Goal: Transaction & Acquisition: Purchase product/service

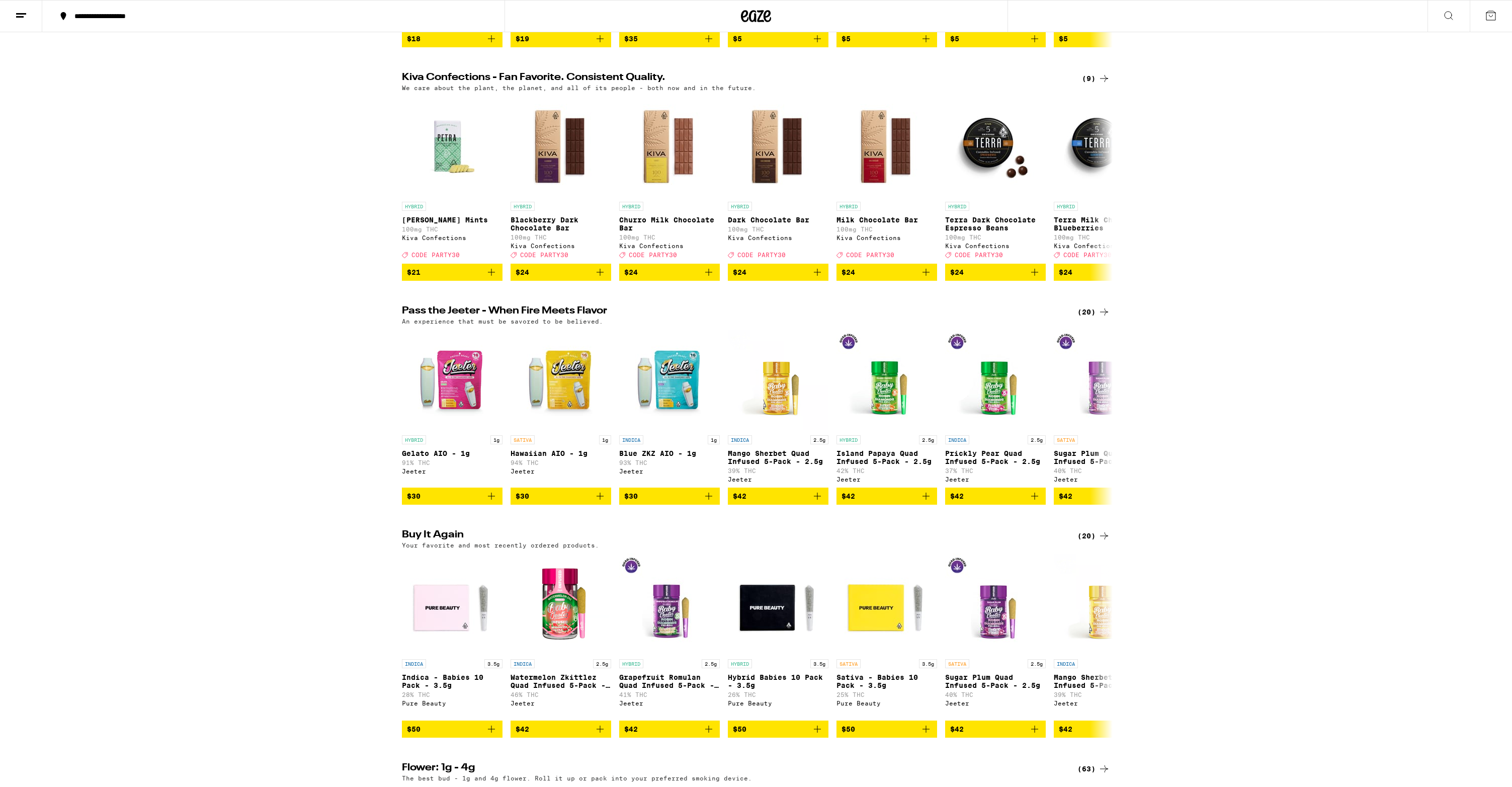
scroll to position [307, 0]
click at [470, 501] on span "$30" at bounding box center [452, 495] width 91 height 12
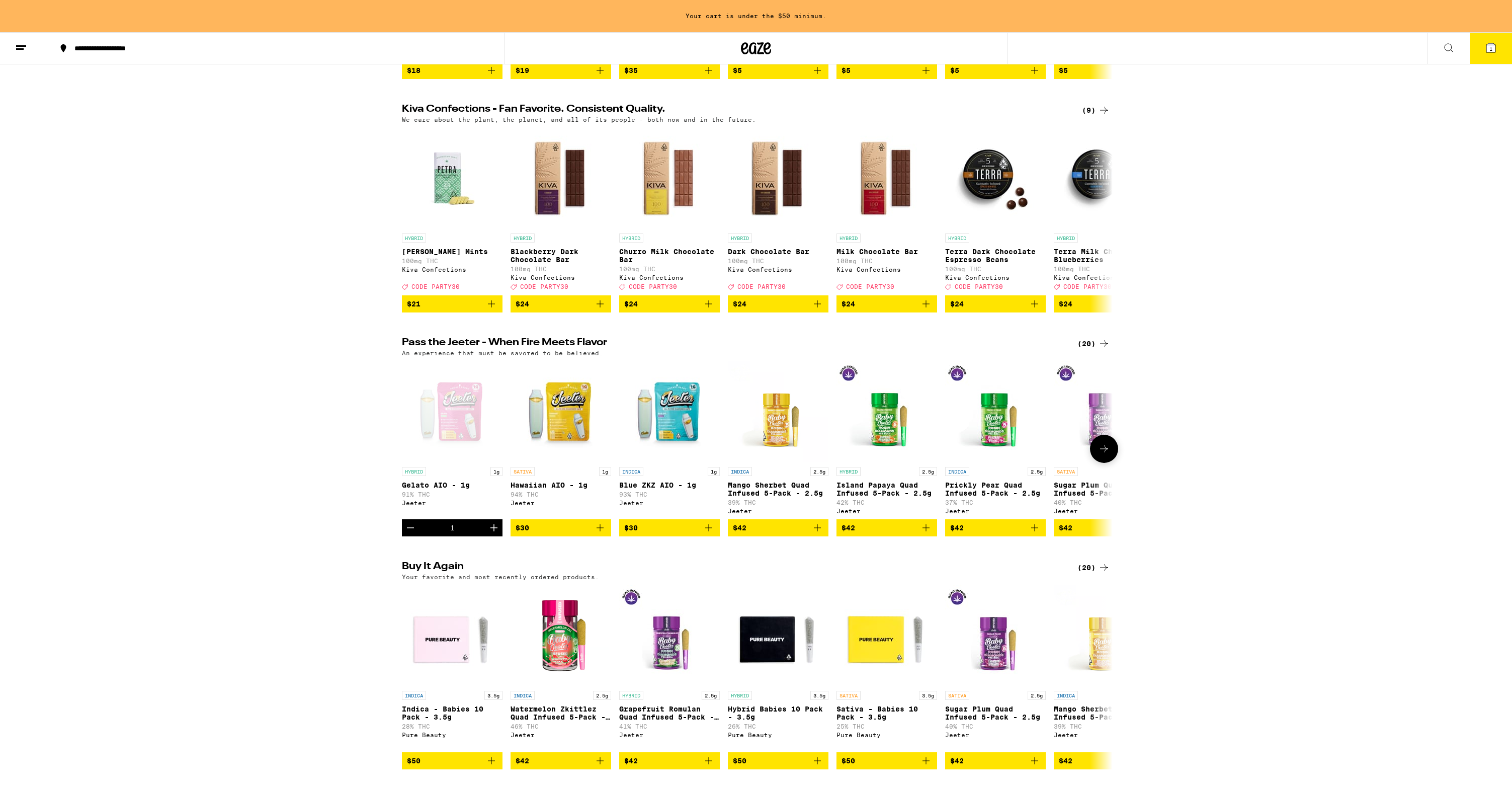
scroll to position [339, 0]
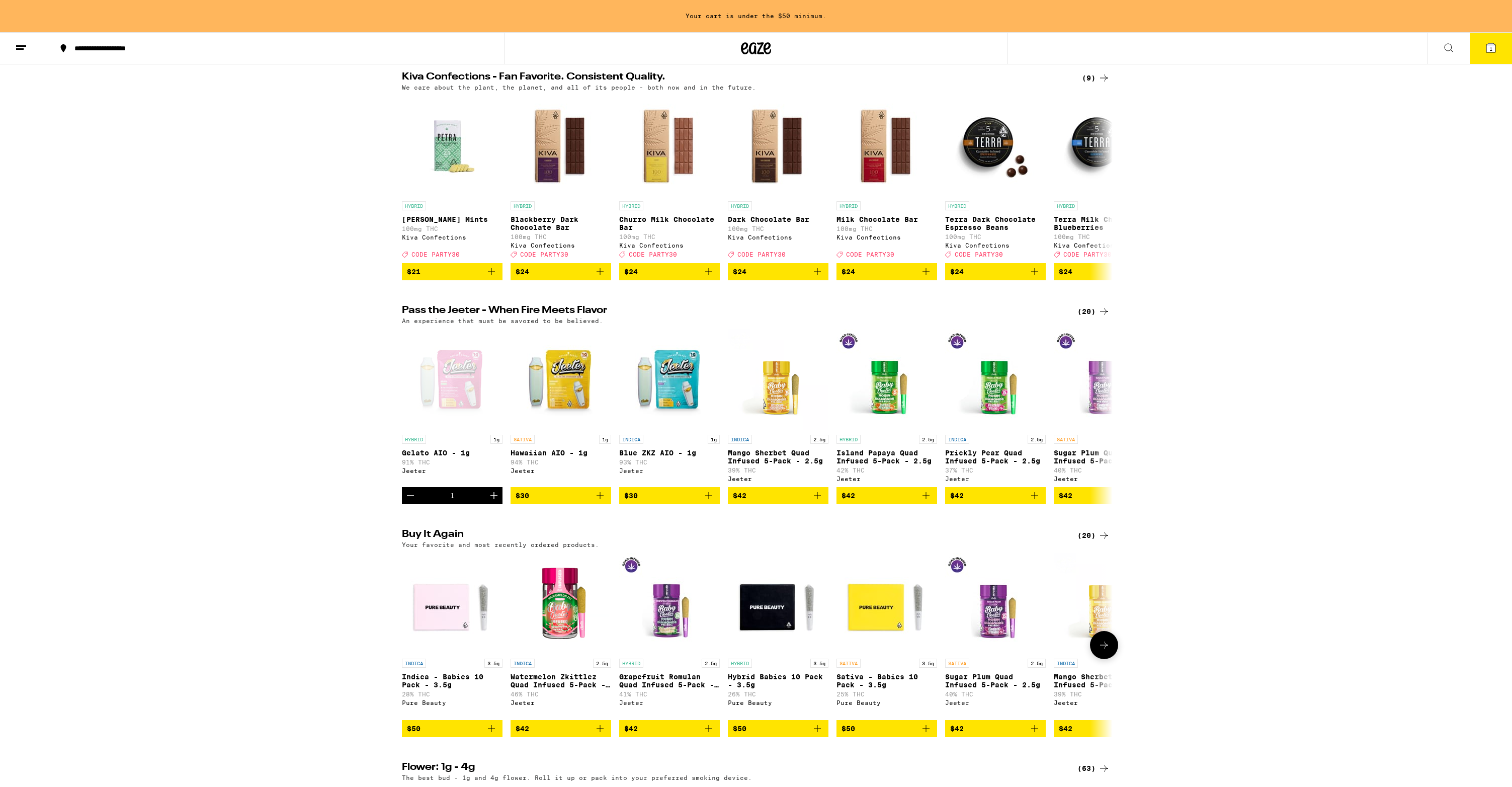
click at [474, 734] on span "$50" at bounding box center [452, 728] width 91 height 12
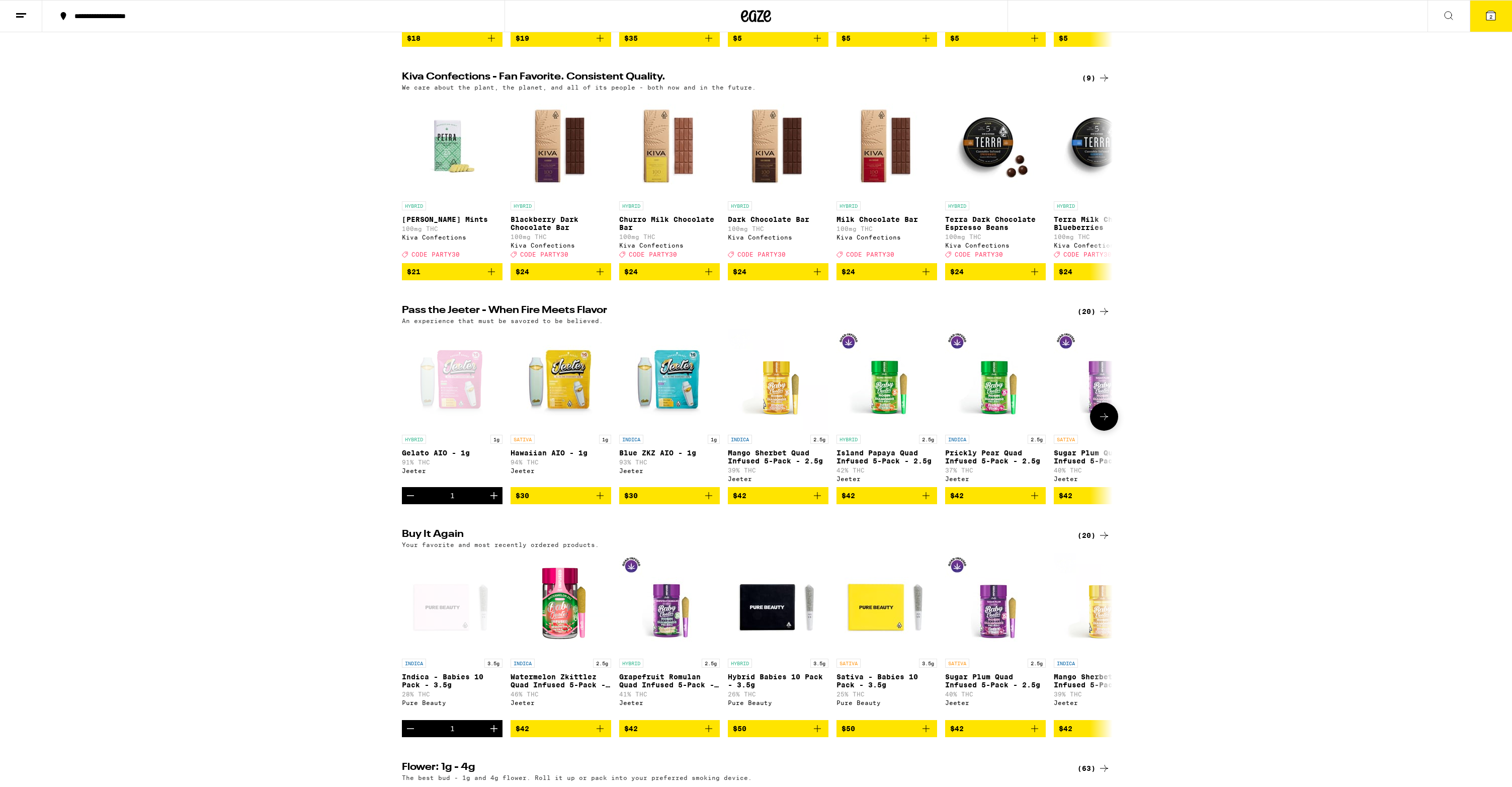
click at [803, 501] on span "$42" at bounding box center [778, 495] width 91 height 12
click at [899, 501] on span "$42" at bounding box center [887, 495] width 91 height 12
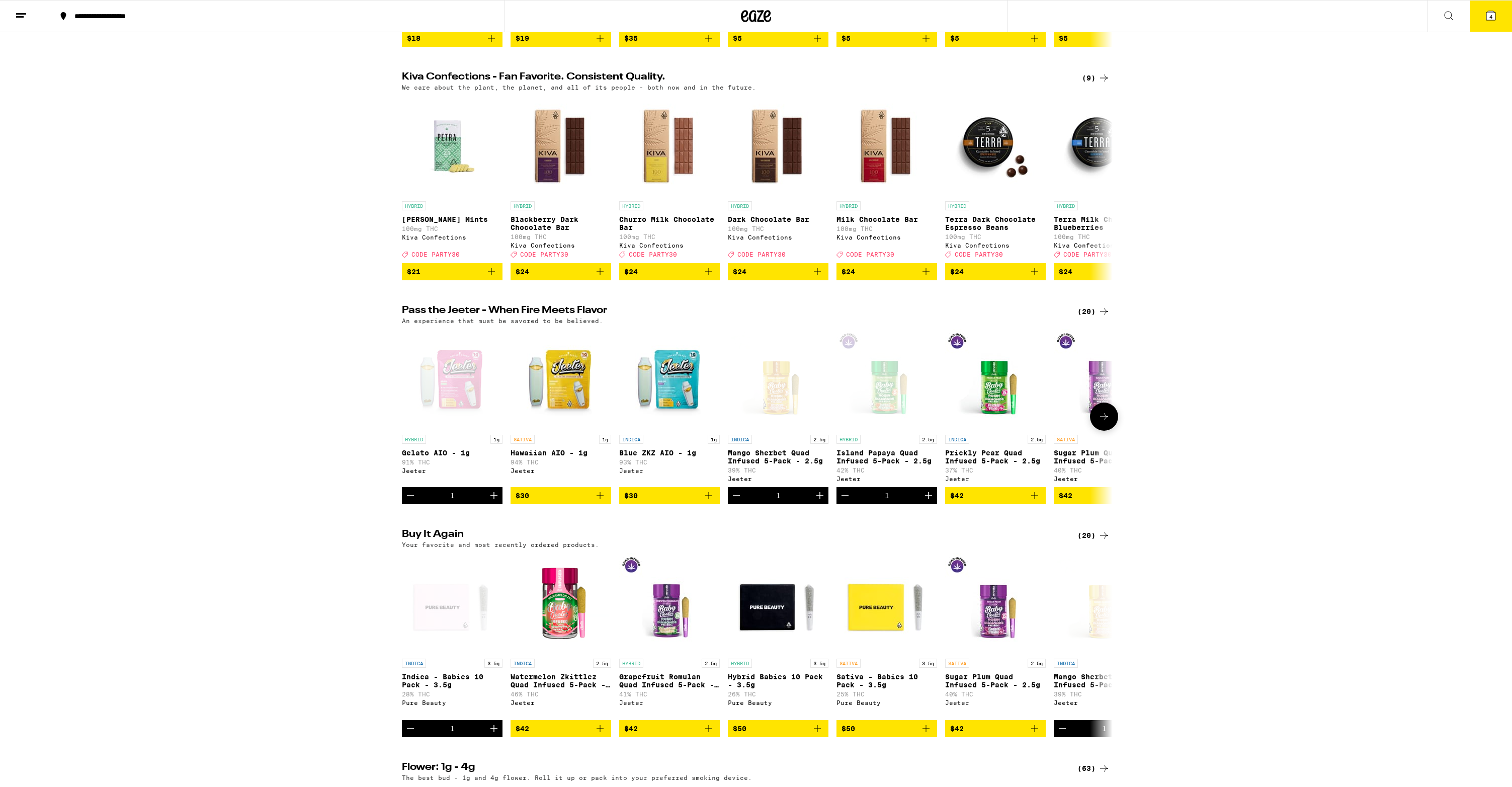
click at [1101, 423] on icon at bounding box center [1104, 417] width 12 height 12
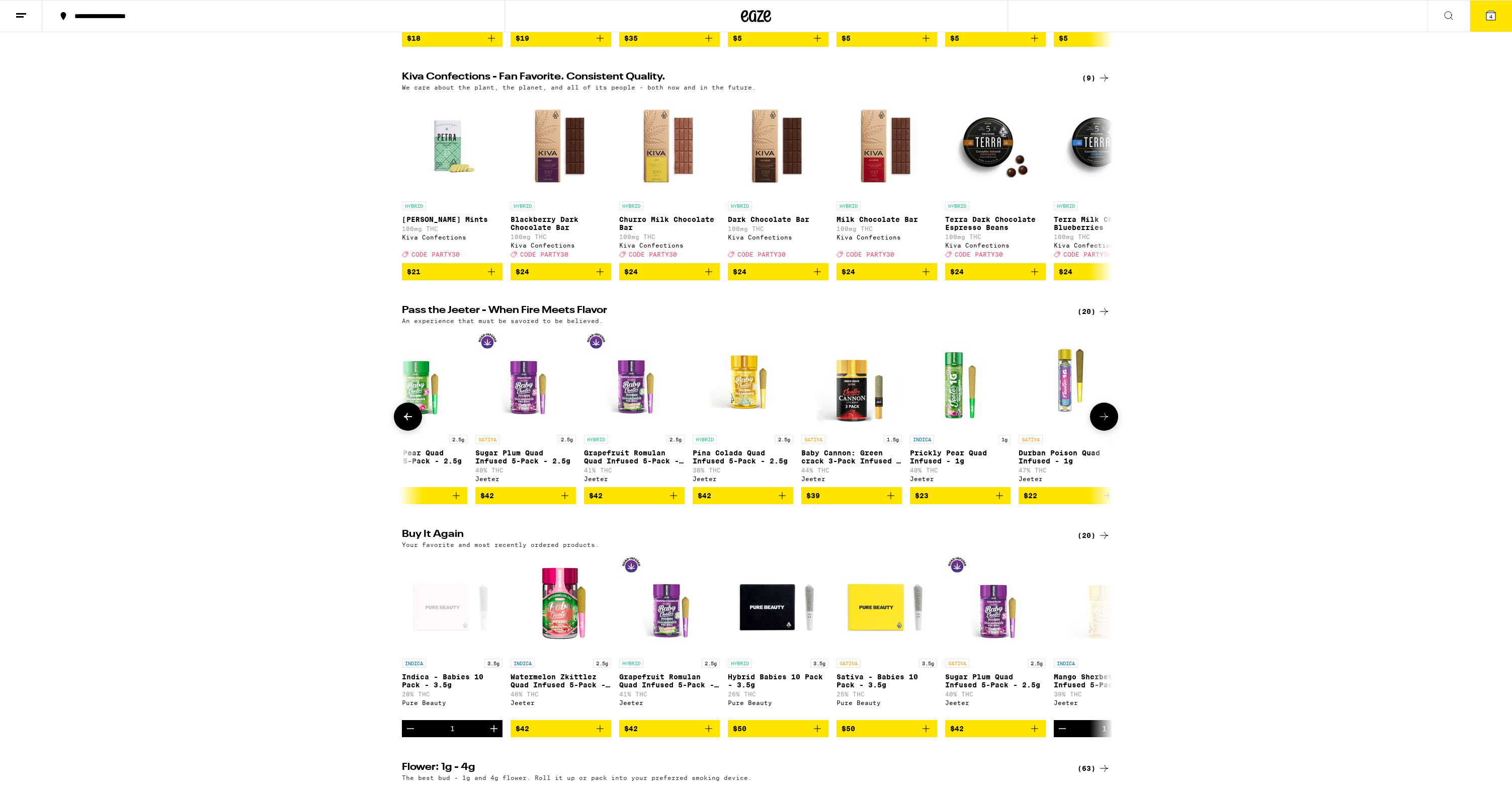
scroll to position [0, 599]
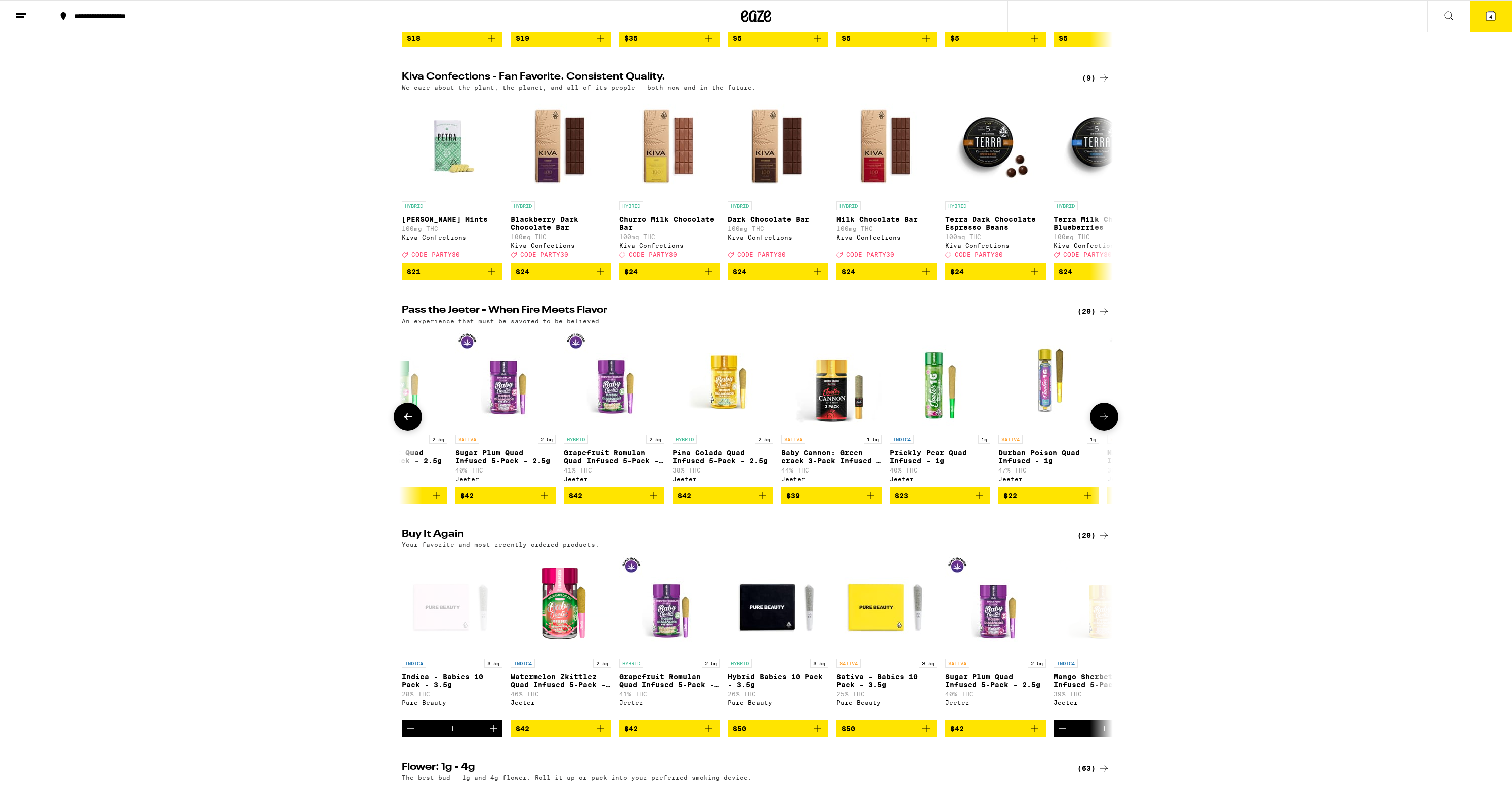
click at [533, 501] on span "$42" at bounding box center [506, 495] width 91 height 12
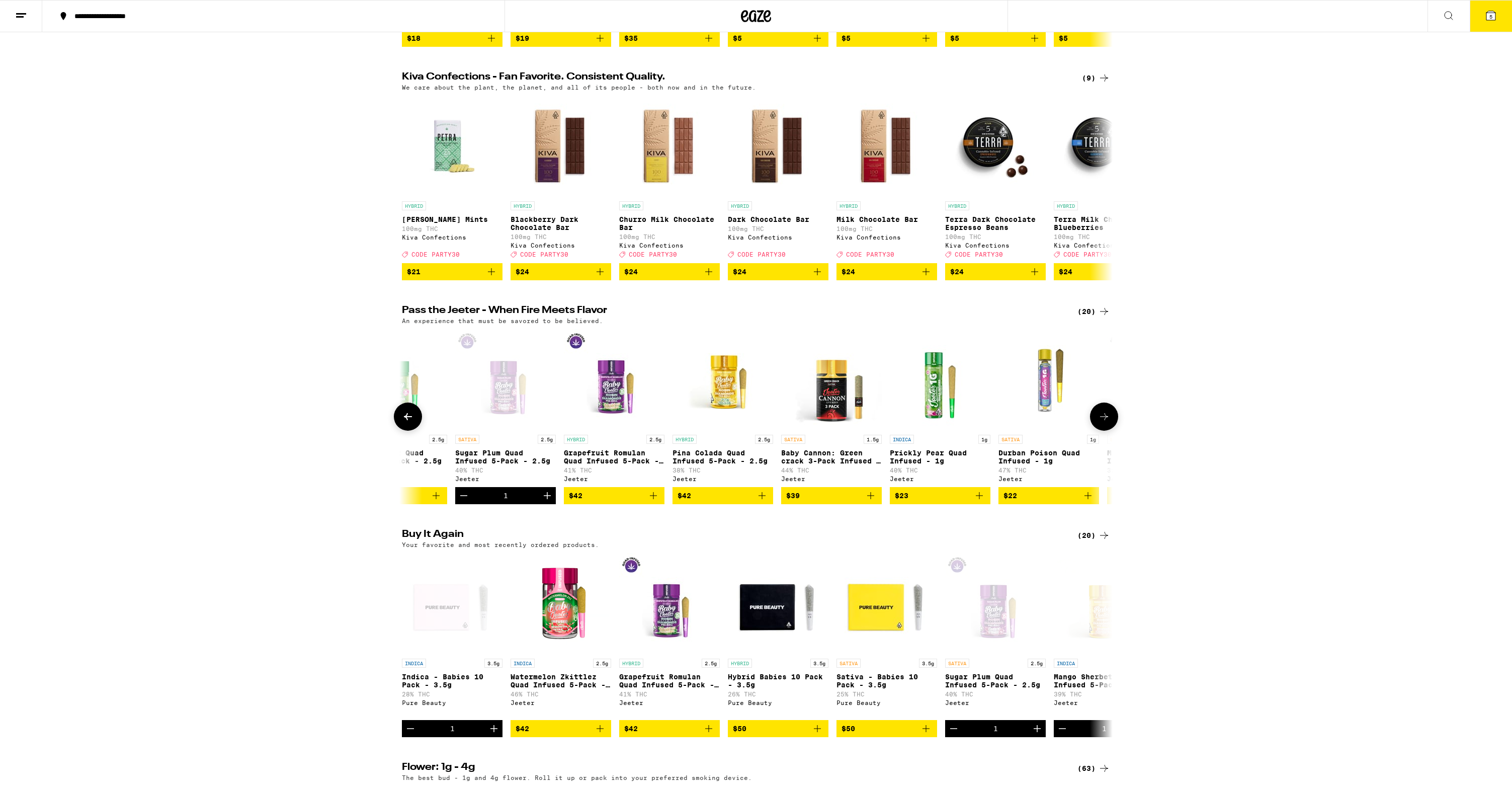
click at [1105, 420] on icon at bounding box center [1104, 417] width 8 height 7
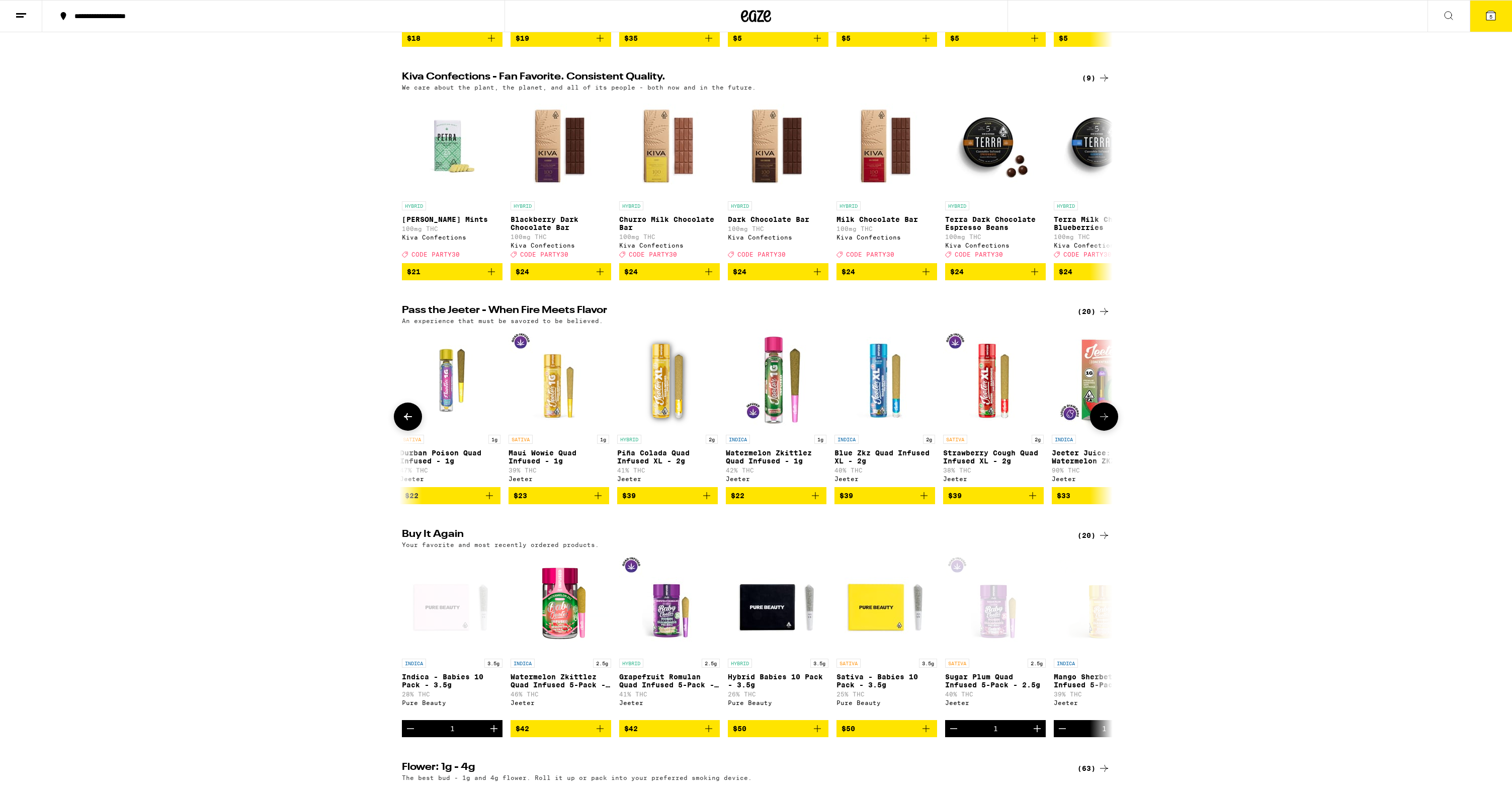
click at [1105, 420] on icon at bounding box center [1104, 417] width 8 height 7
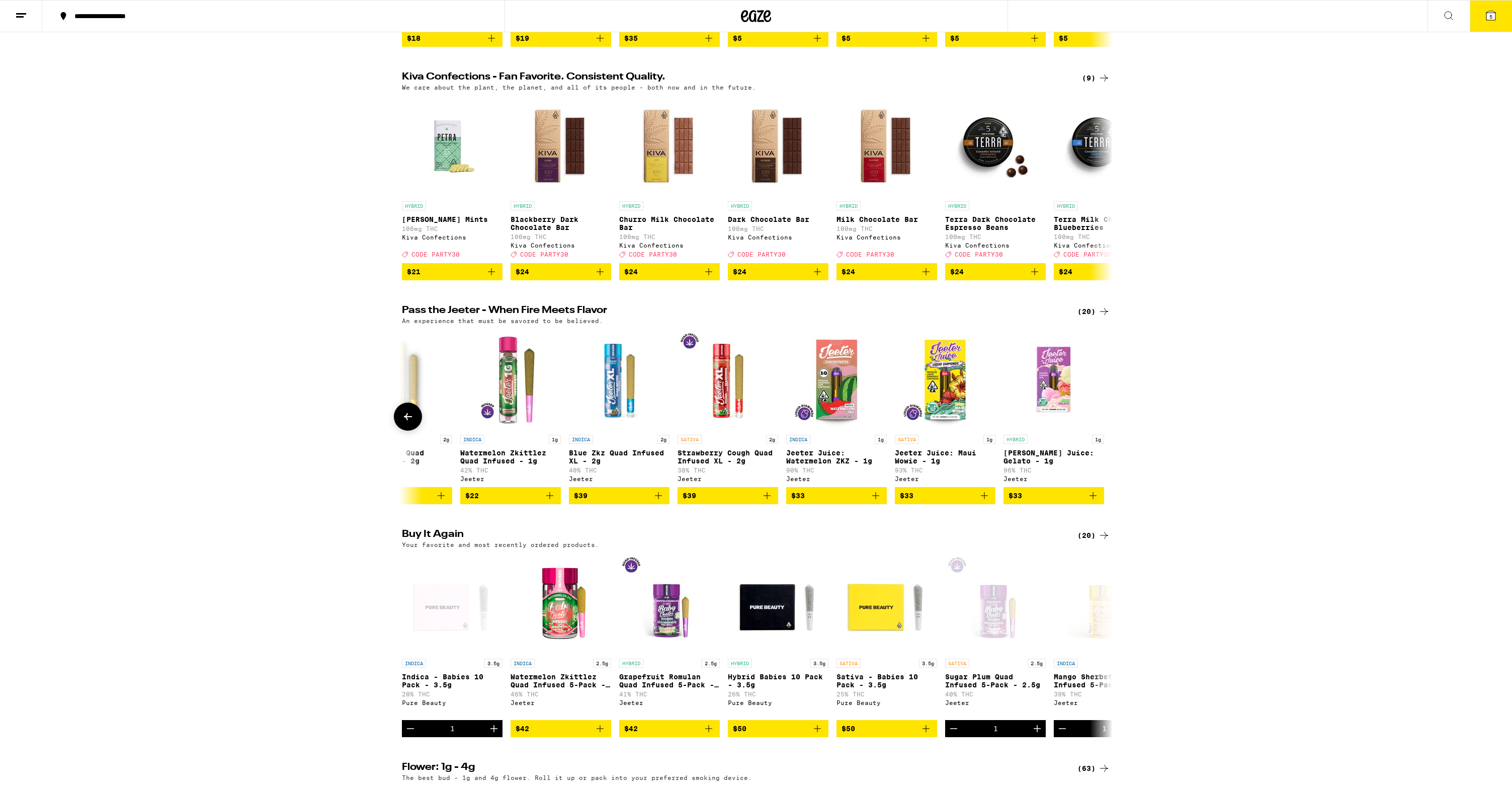
scroll to position [0, 1465]
click at [1105, 431] on div at bounding box center [1104, 417] width 28 height 28
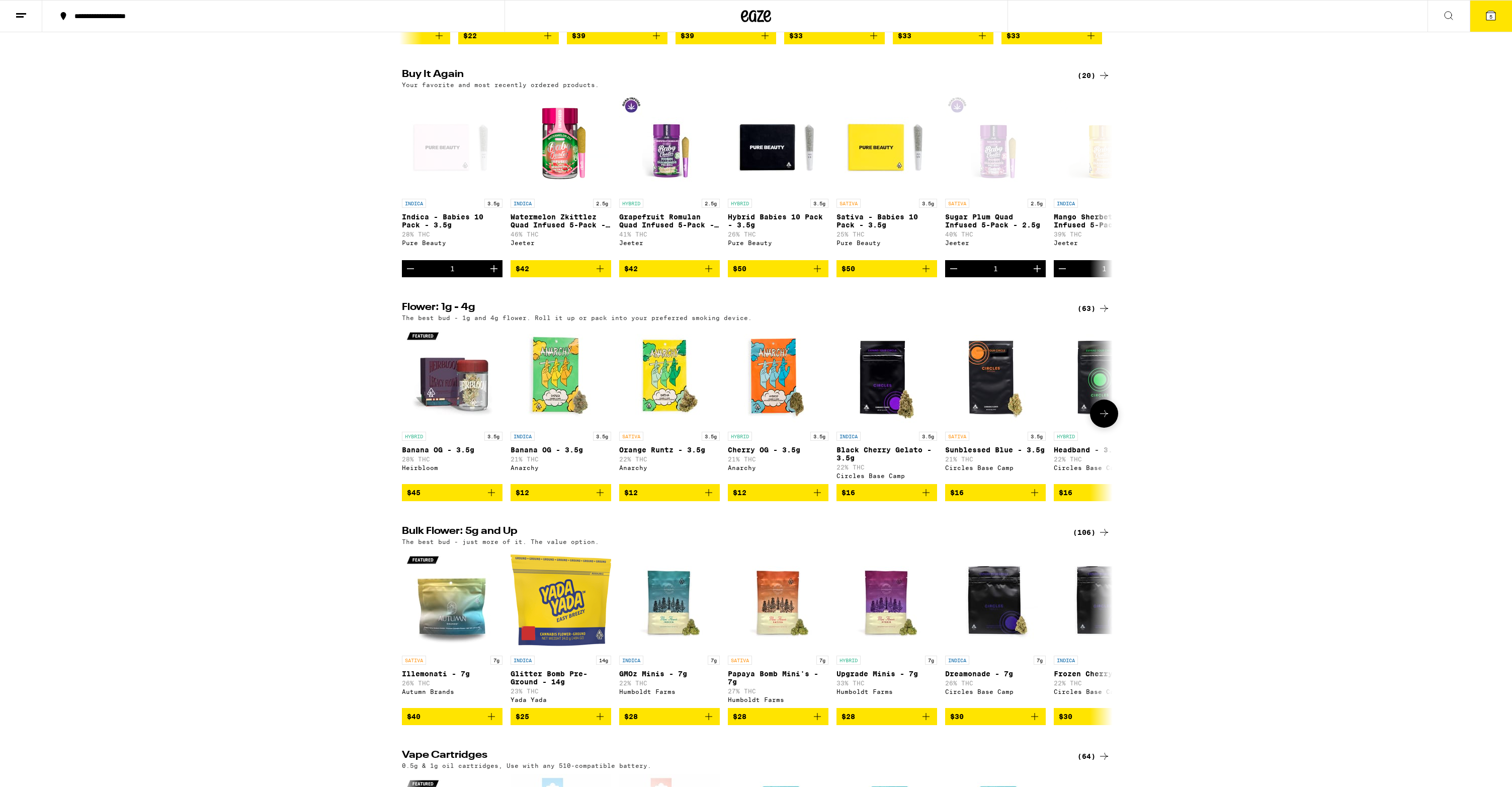
scroll to position [788, 0]
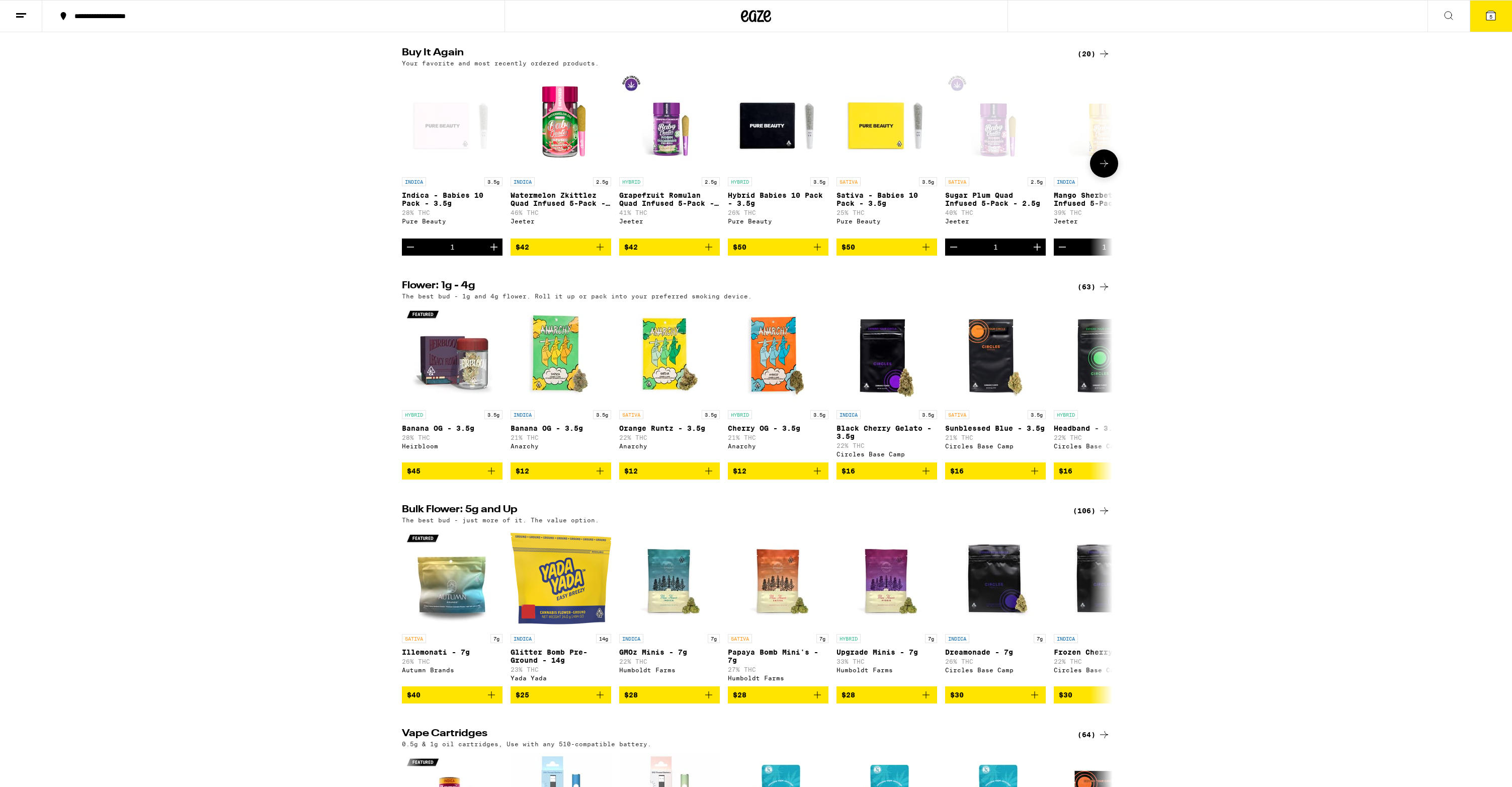
click at [780, 253] on span "$50" at bounding box center [778, 247] width 91 height 12
click at [873, 253] on span "$50" at bounding box center [887, 247] width 91 height 12
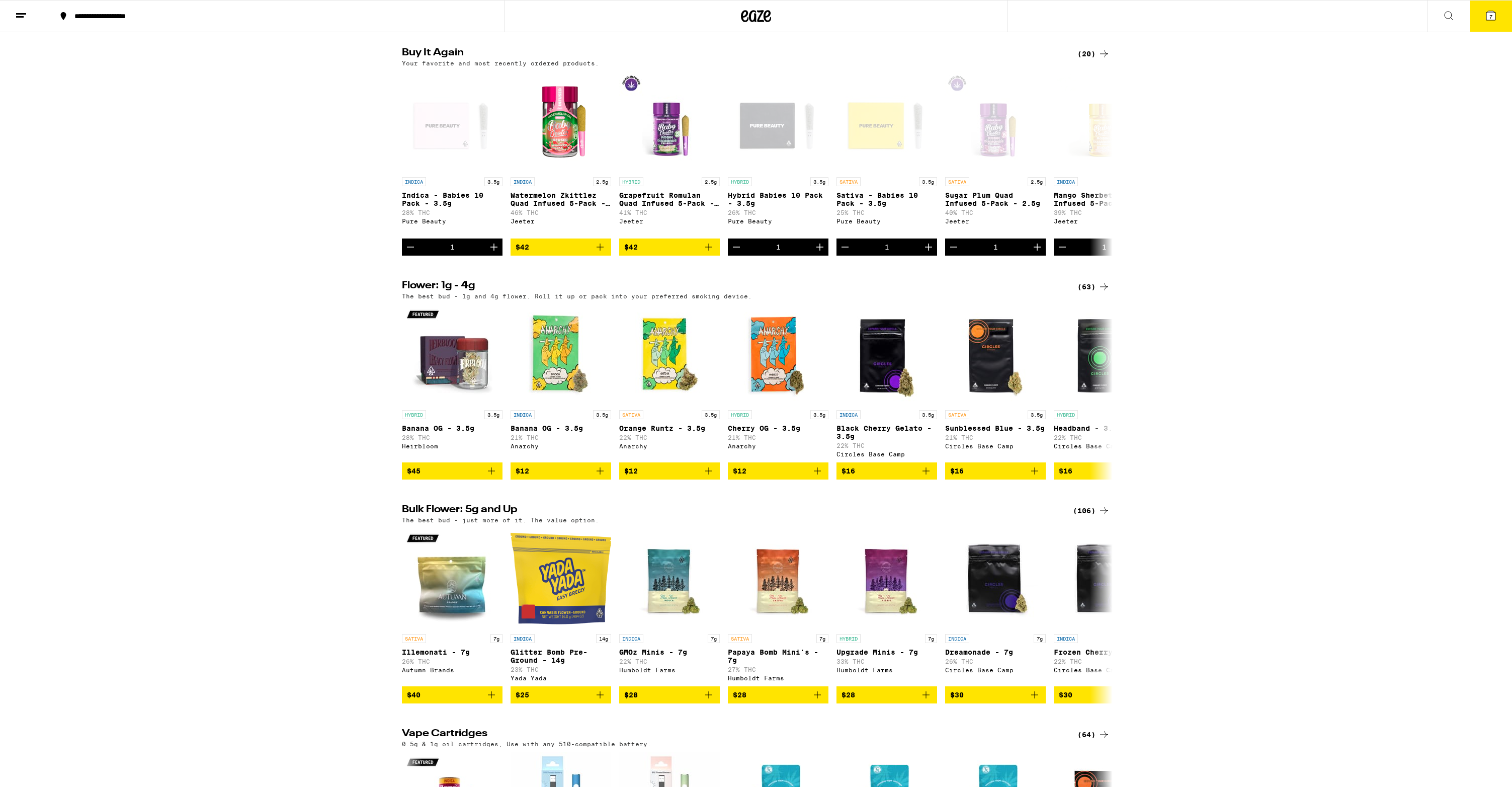
click at [1500, 19] on button "7" at bounding box center [1490, 16] width 42 height 31
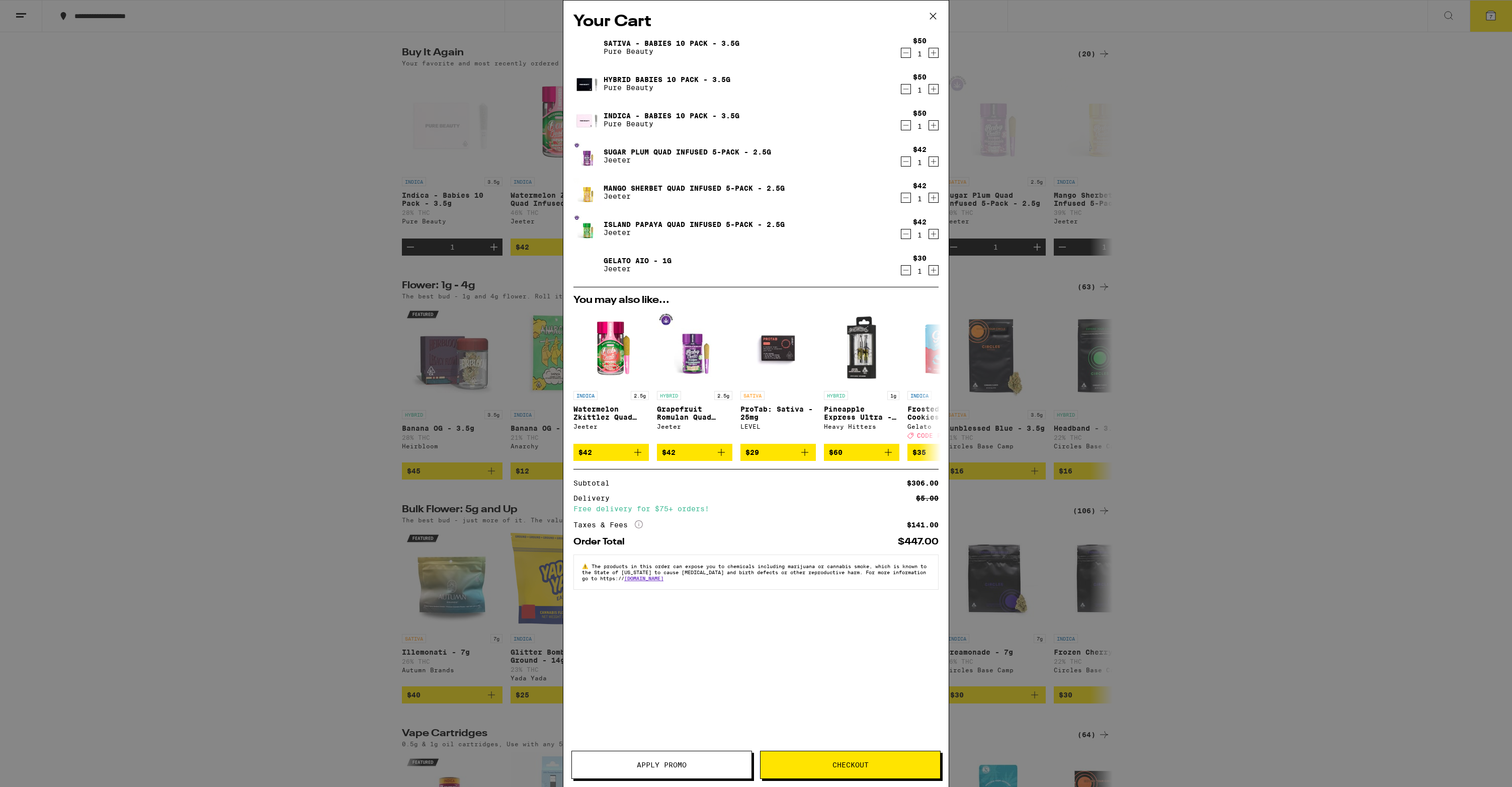
click at [905, 90] on icon "Decrement" at bounding box center [906, 89] width 9 height 12
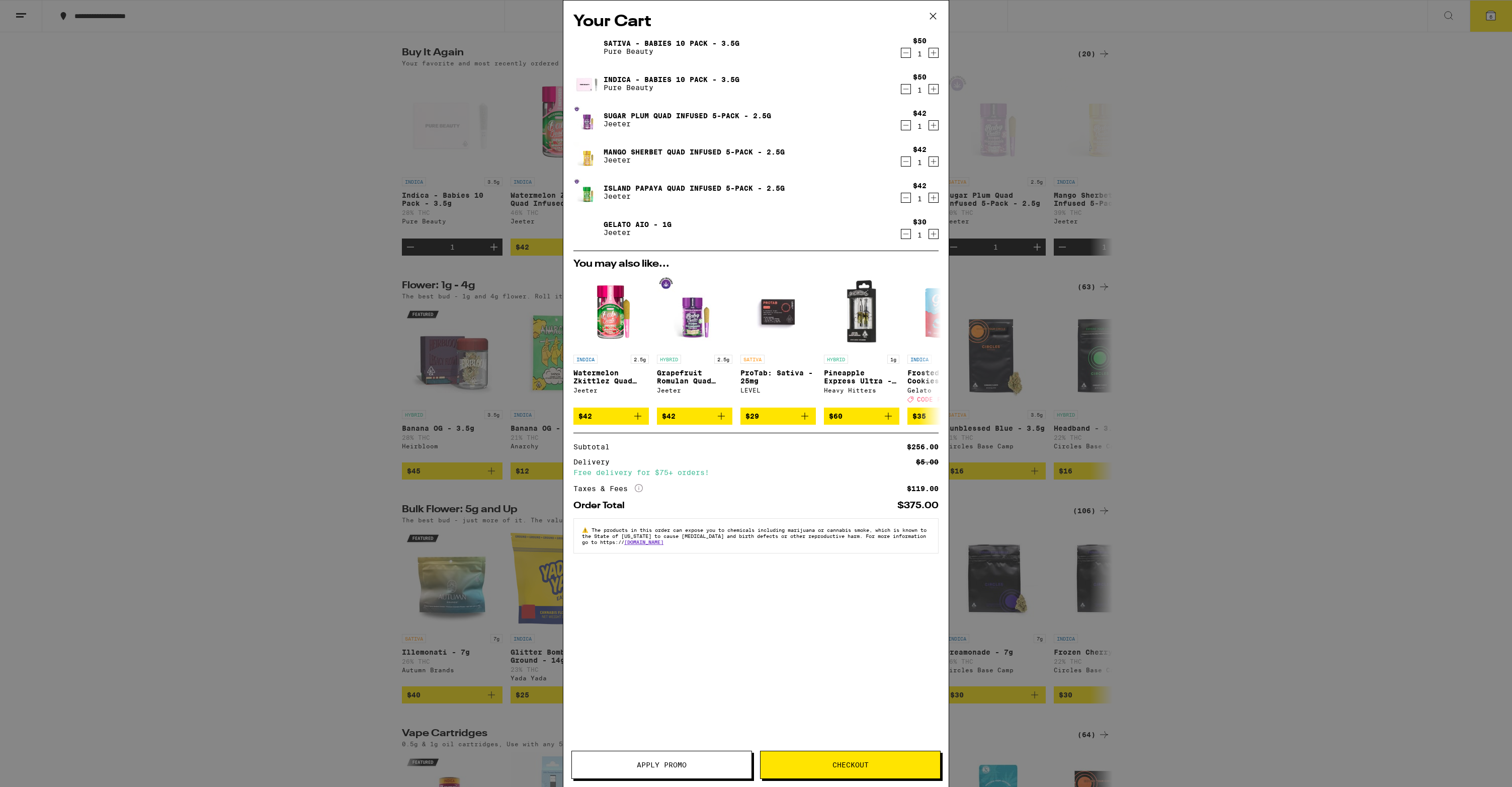
click at [809, 757] on button "Checkout" at bounding box center [850, 765] width 181 height 28
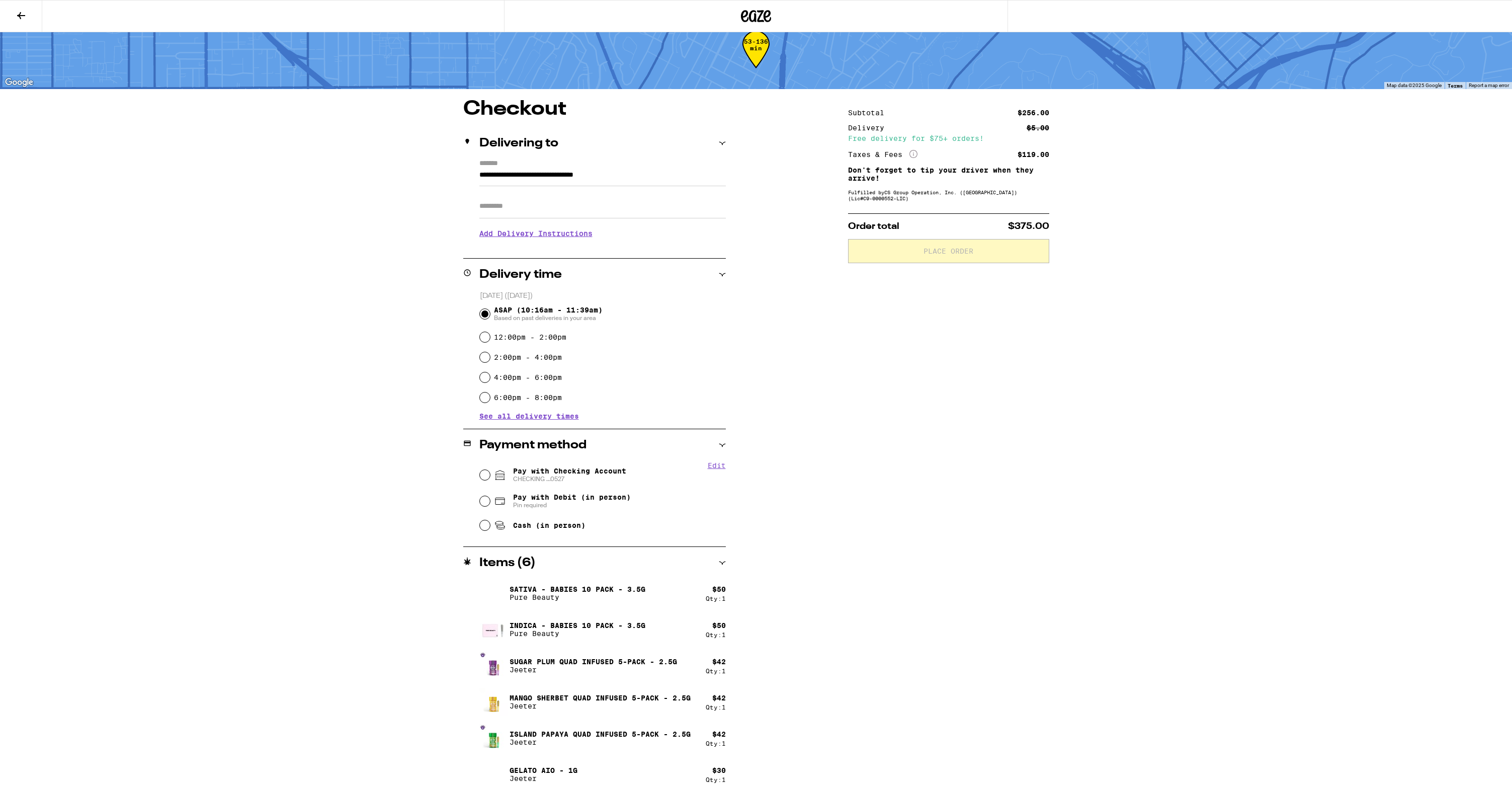
scroll to position [33, 0]
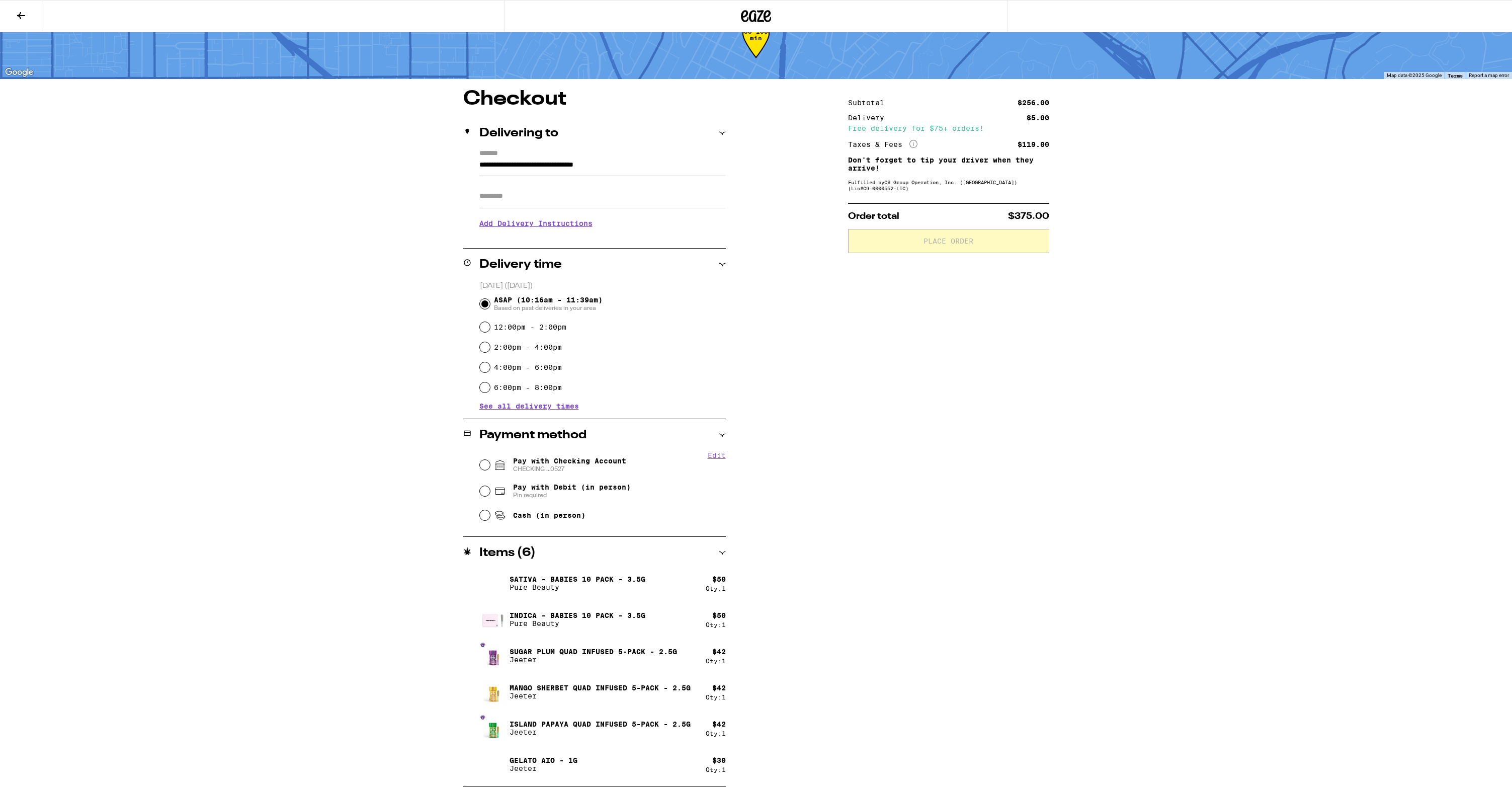
click at [609, 465] on span "Pay with Checking Account CHECKING ...0527" at bounding box center [570, 465] width 113 height 16
click at [490, 465] on input "Pay with Checking Account CHECKING ...0527" at bounding box center [484, 465] width 10 height 10
radio input "true"
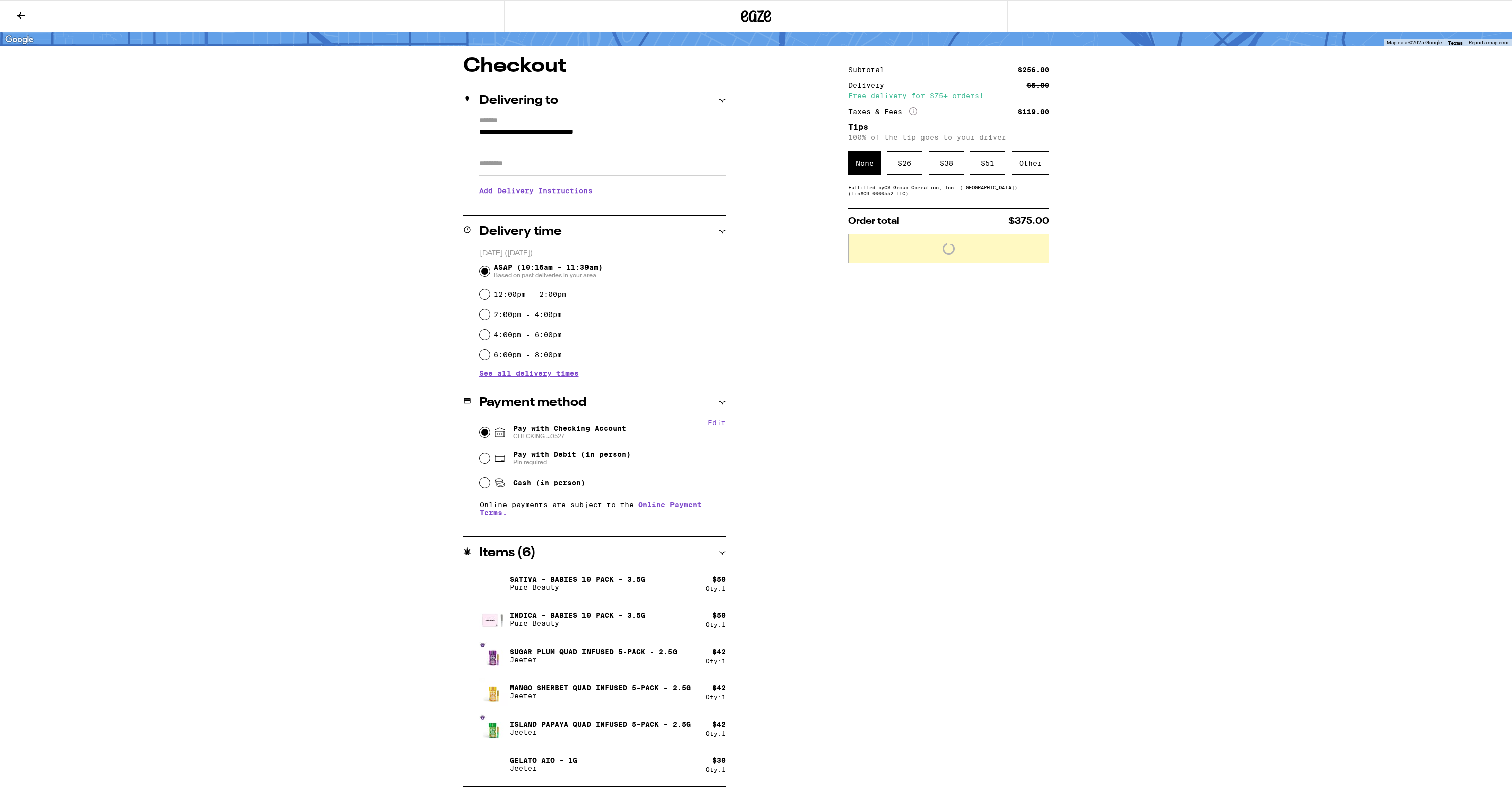
scroll to position [0, 0]
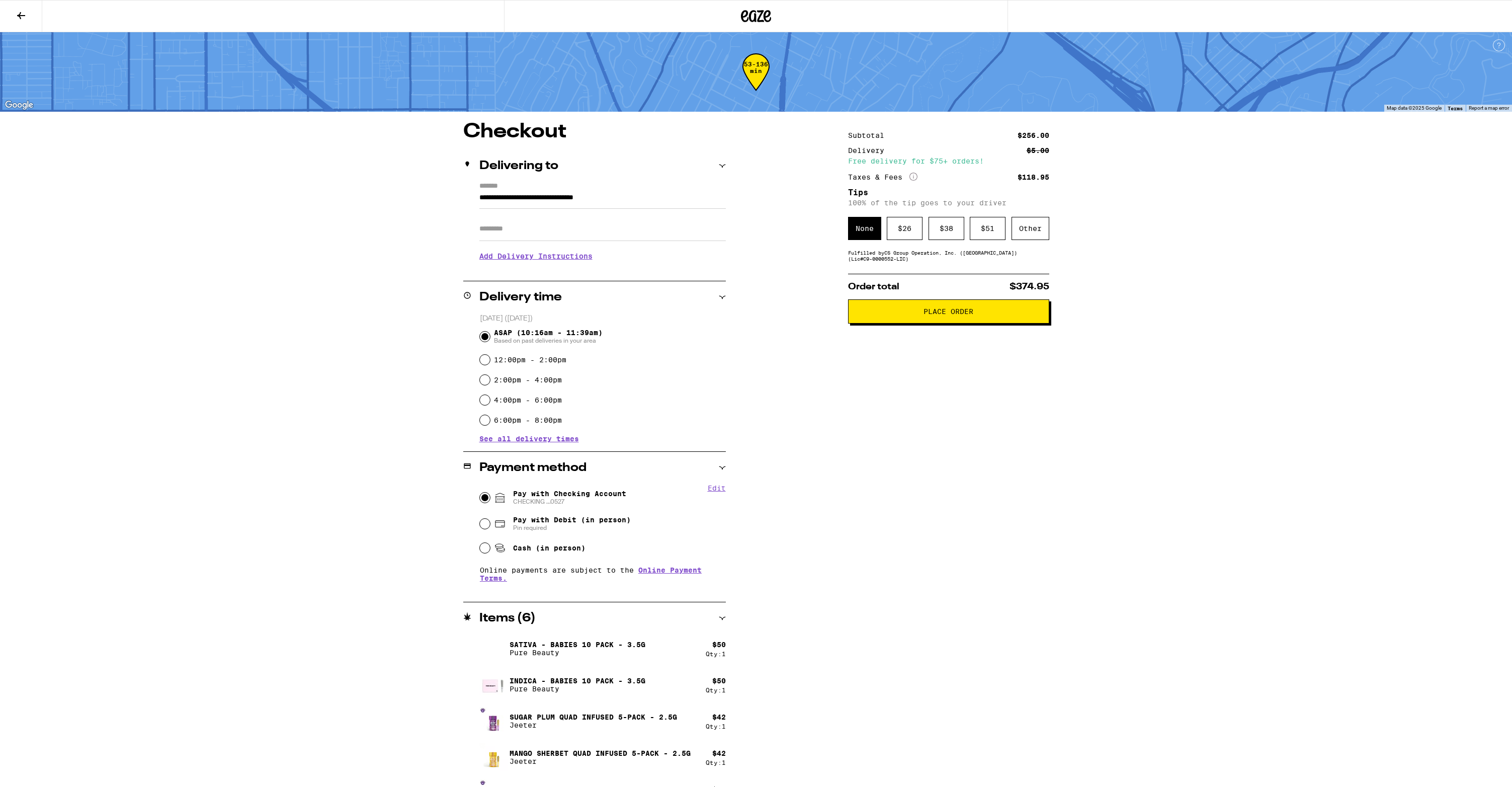
click at [915, 314] on span "Place Order" at bounding box center [949, 311] width 184 height 7
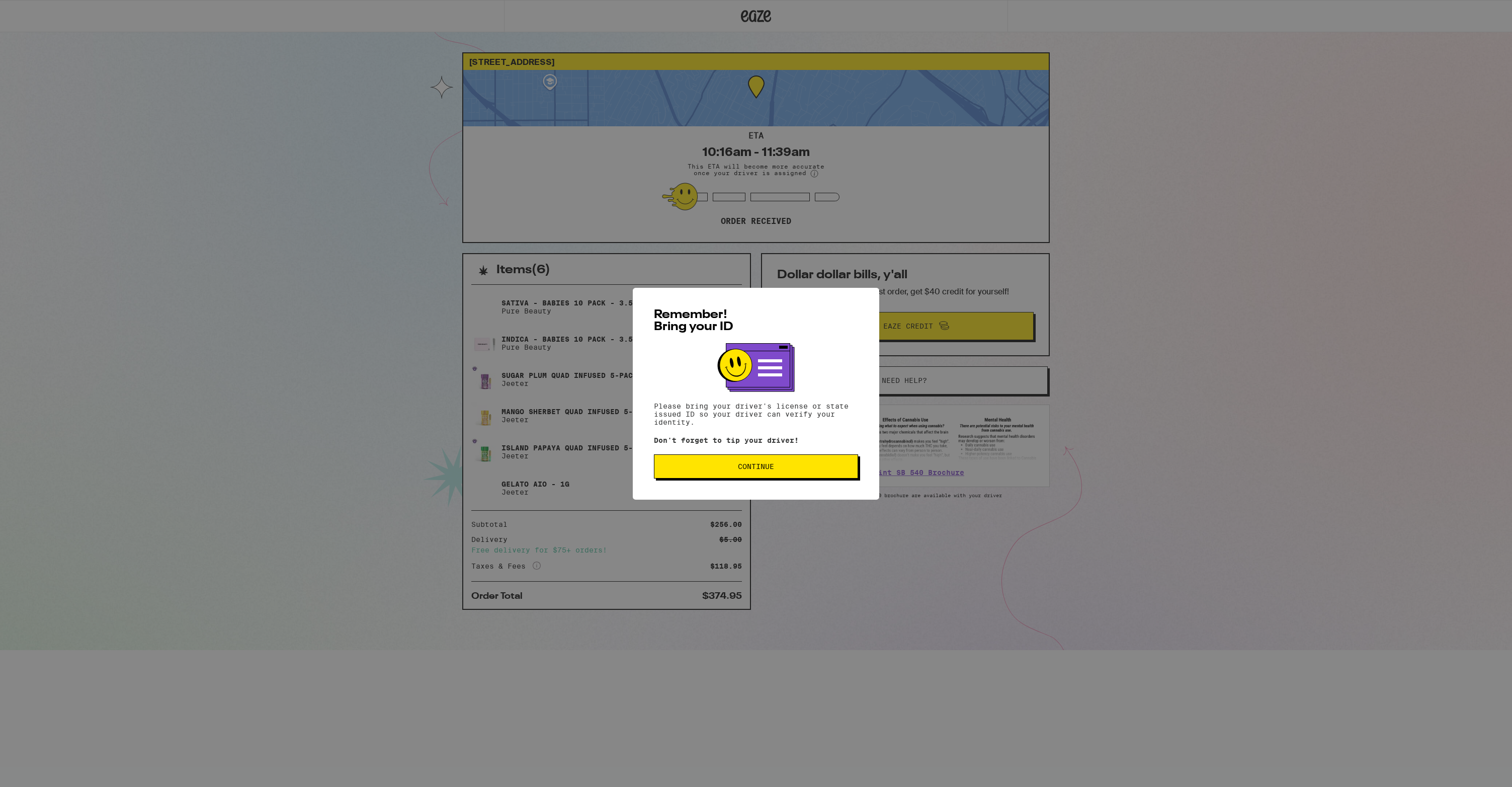
click at [777, 467] on span "Continue" at bounding box center [756, 466] width 187 height 7
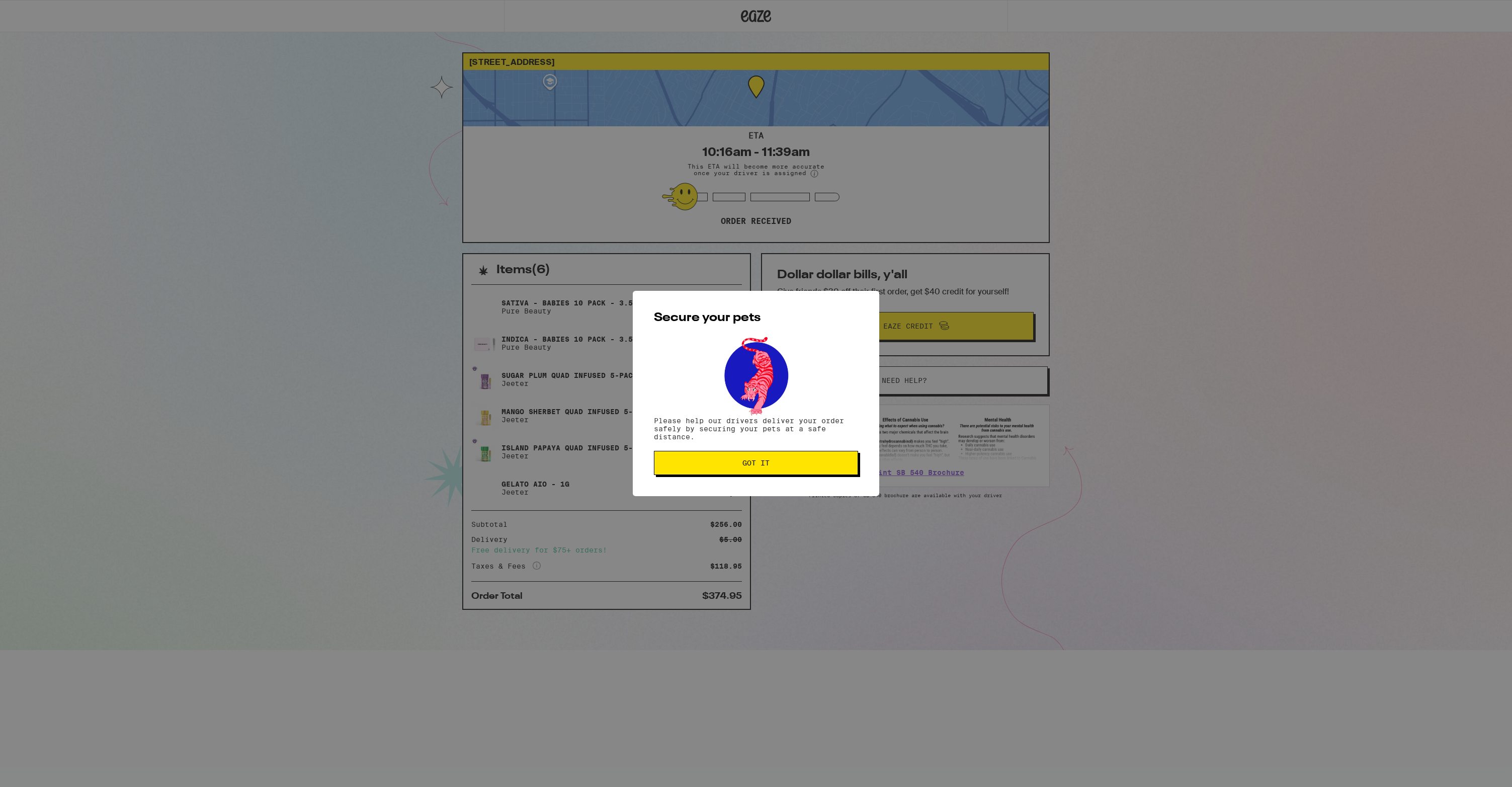
click at [777, 467] on span "Got it" at bounding box center [756, 463] width 187 height 7
